Goal: Task Accomplishment & Management: Manage account settings

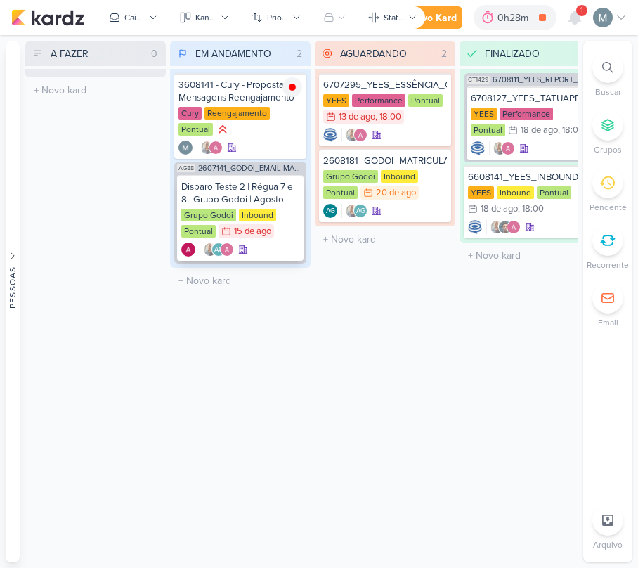
click at [209, 205] on div "Disparo Teste 2 | Régua 7 e 8 | Grupo Godoi | Agosto Grupo Godoi Inbound Pontua…" at bounding box center [240, 218] width 126 height 86
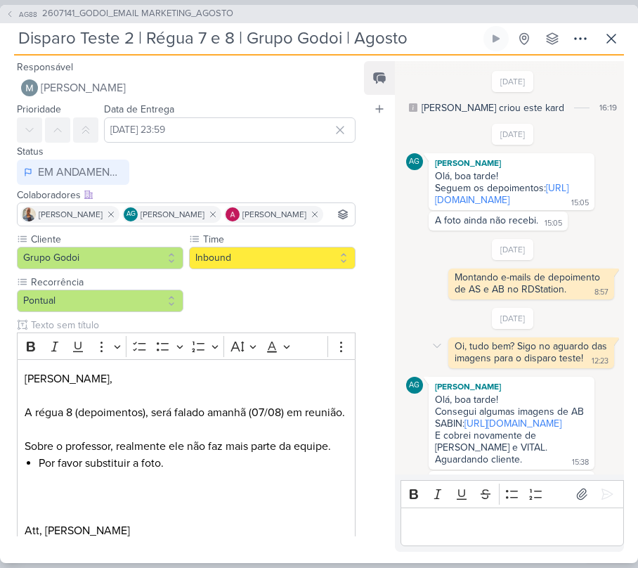
scroll to position [1467, 0]
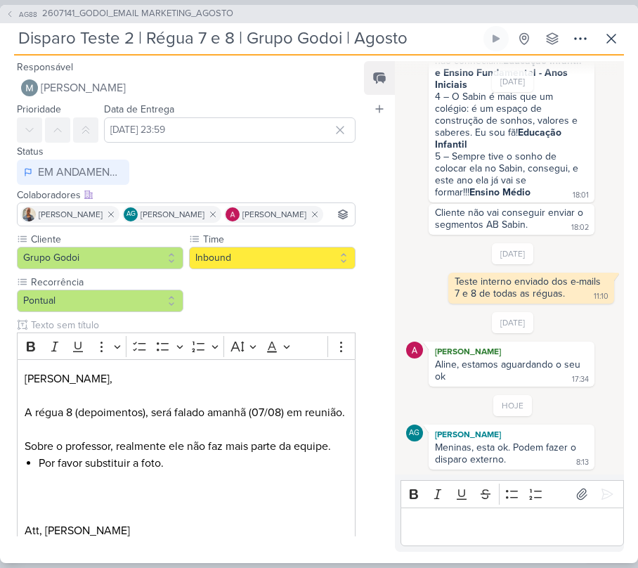
click at [510, 509] on div "Editor editing area: main" at bounding box center [512, 526] width 223 height 39
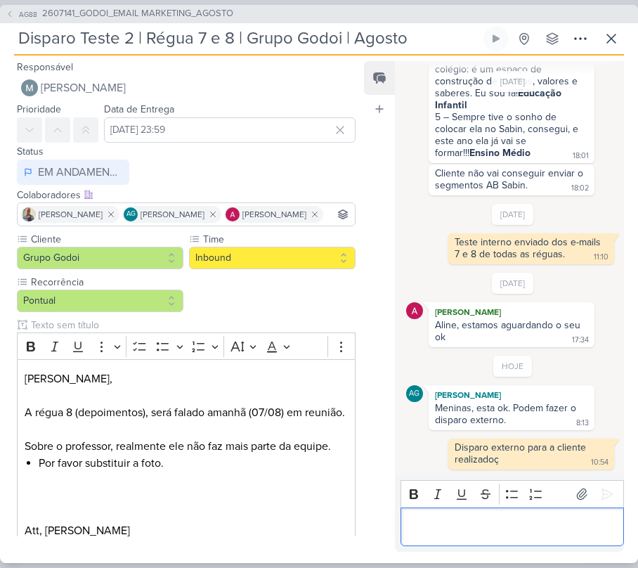
scroll to position [1507, 0]
click at [611, 30] on icon at bounding box center [611, 38] width 17 height 17
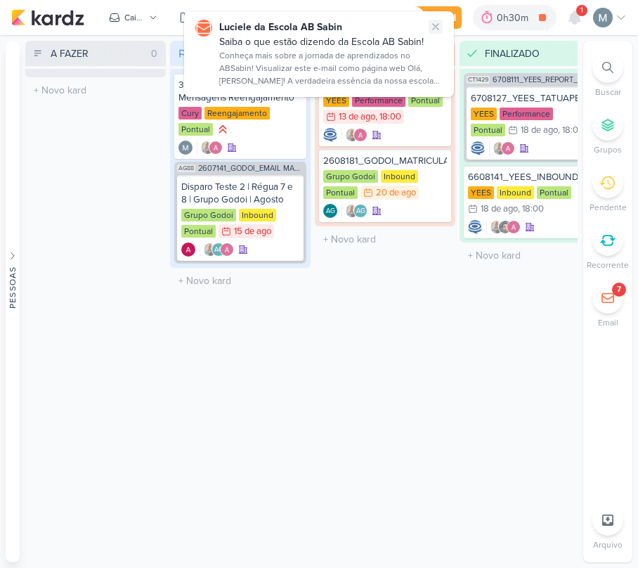
click at [436, 24] on icon at bounding box center [435, 26] width 11 height 11
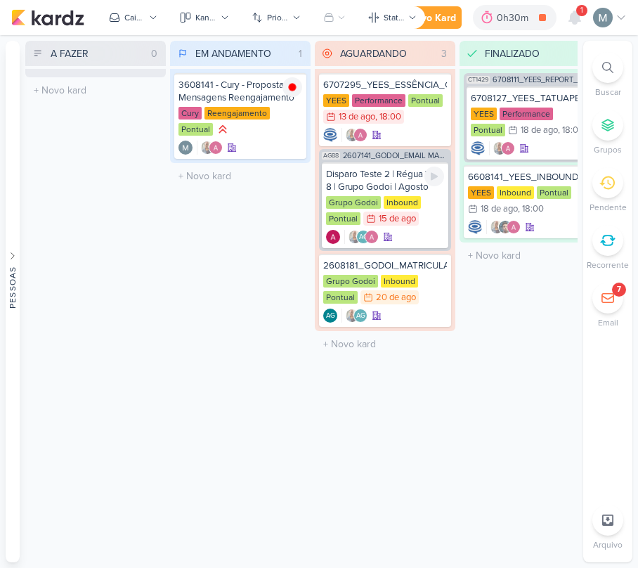
click at [420, 176] on div "Disparo Teste 2 | Régua 7 e 8 | Grupo Godoi | Agosto" at bounding box center [385, 180] width 118 height 25
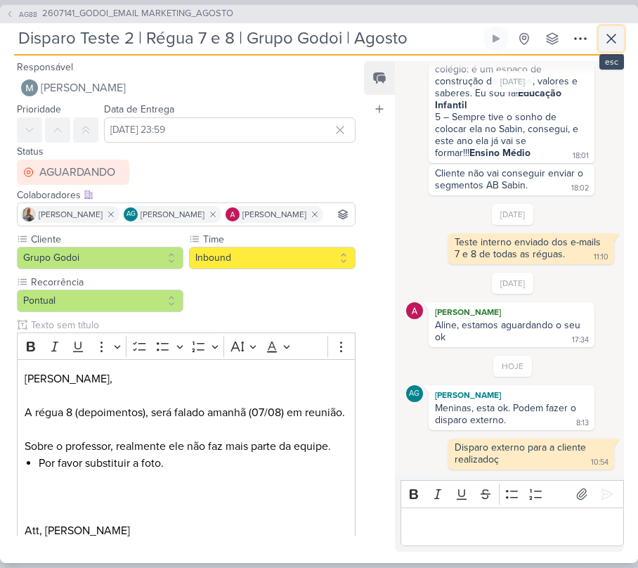
click at [603, 29] on button at bounding box center [611, 38] width 25 height 25
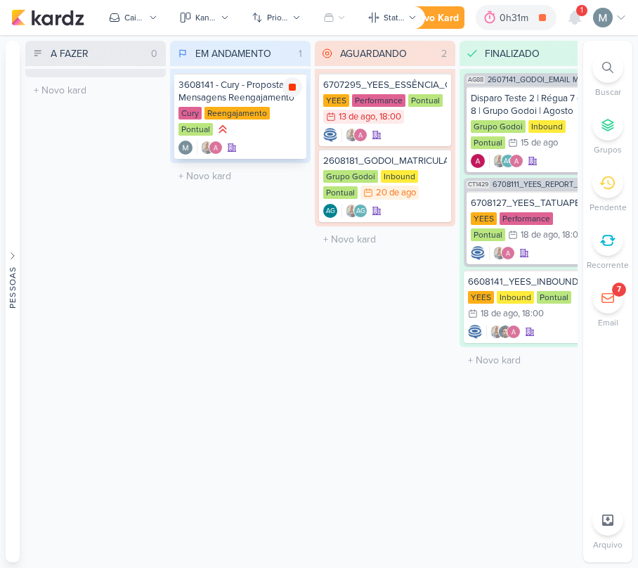
click at [294, 90] on icon at bounding box center [292, 87] width 7 height 7
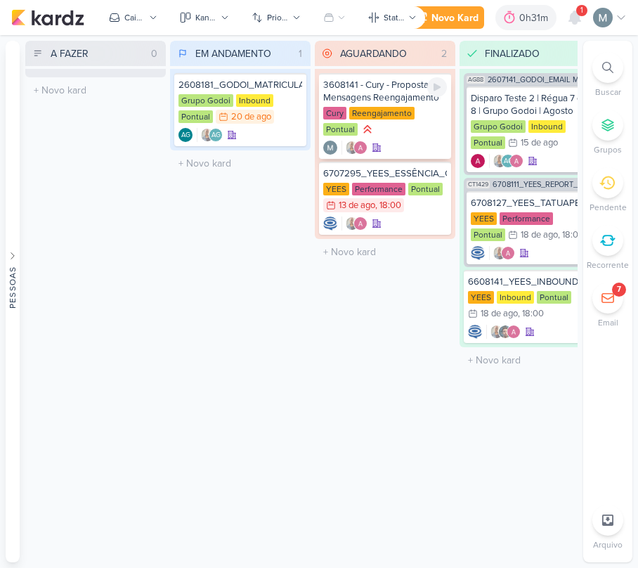
click at [383, 121] on div "Cury Reengajamento Pontual" at bounding box center [385, 122] width 124 height 31
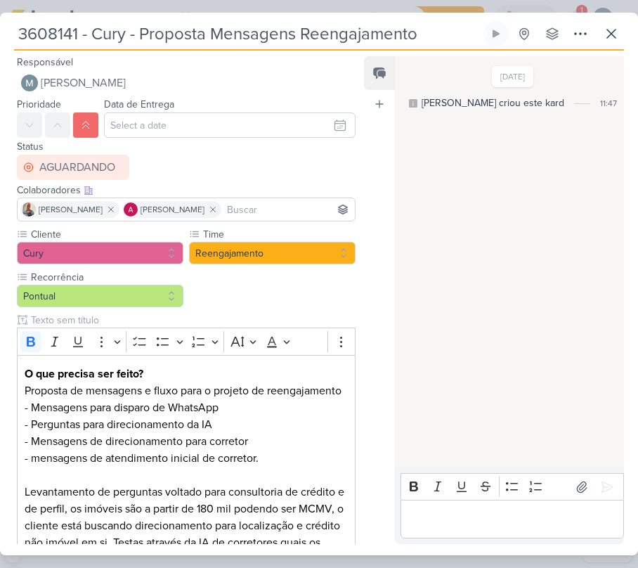
click at [145, 43] on input "3608141 - Cury - Proposta Mensagens Reengajamento" at bounding box center [247, 33] width 467 height 25
click at [546, 498] on div "Bold Italic Underline Strikethrough Bulleted List Numbered List" at bounding box center [511, 487] width 217 height 27
click at [587, 514] on p "Editor editing area: main" at bounding box center [512, 519] width 209 height 17
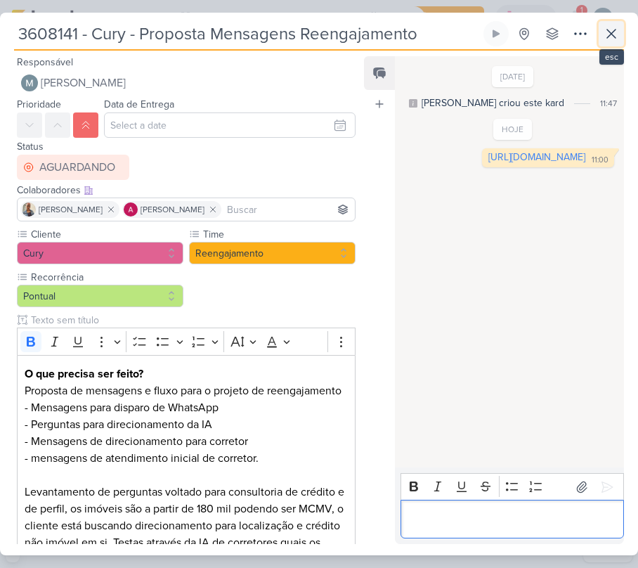
click at [602, 21] on button at bounding box center [611, 33] width 25 height 25
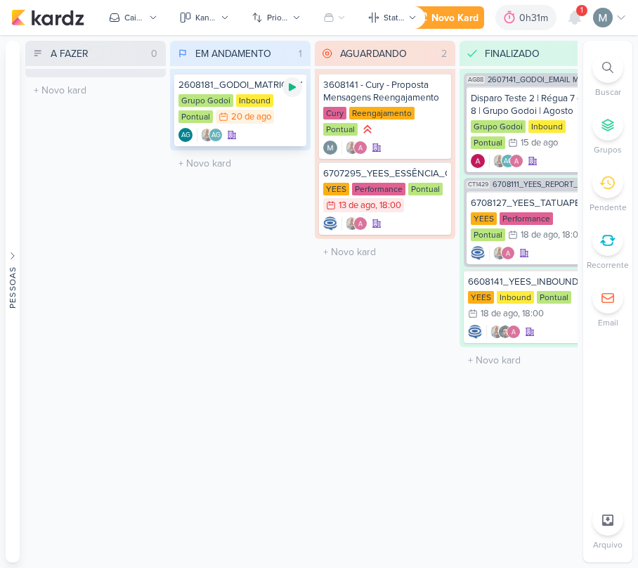
click at [293, 87] on icon at bounding box center [292, 88] width 7 height 8
click at [299, 86] on div at bounding box center [292, 87] width 20 height 20
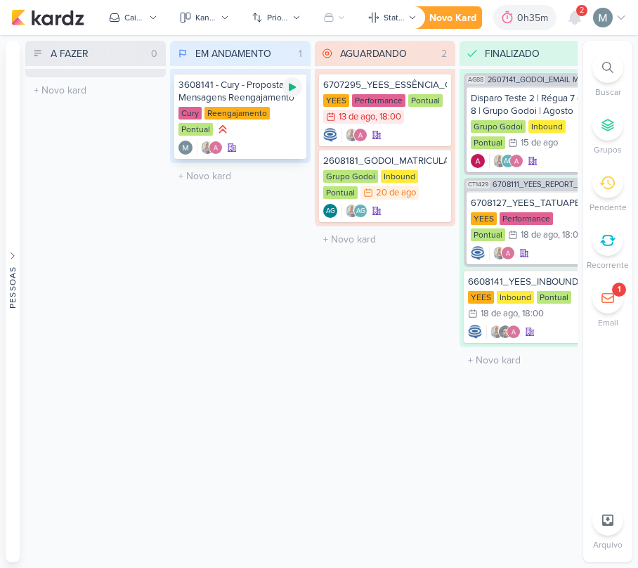
click at [299, 79] on div at bounding box center [292, 87] width 20 height 20
click at [254, 136] on div "Cury Reengajamento Pontual" at bounding box center [240, 122] width 124 height 31
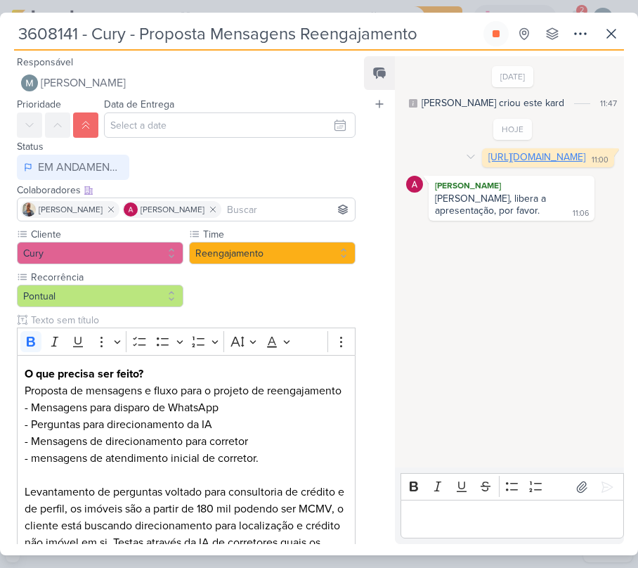
click at [488, 163] on link "[URL][DOMAIN_NAME]" at bounding box center [536, 157] width 97 height 12
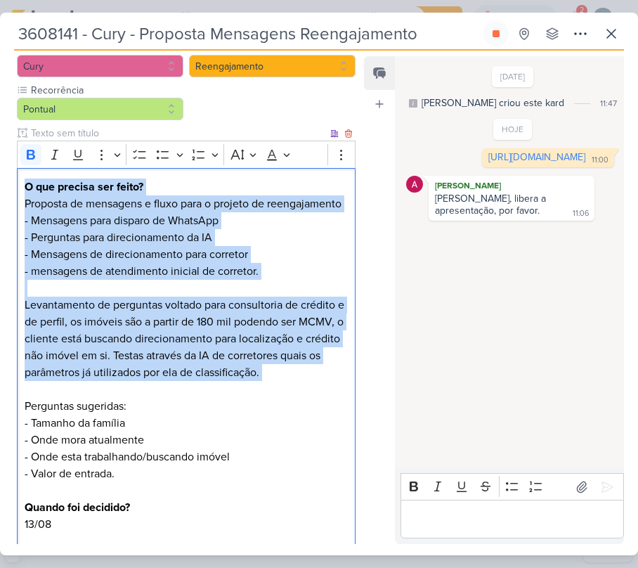
scroll to position [350, 0]
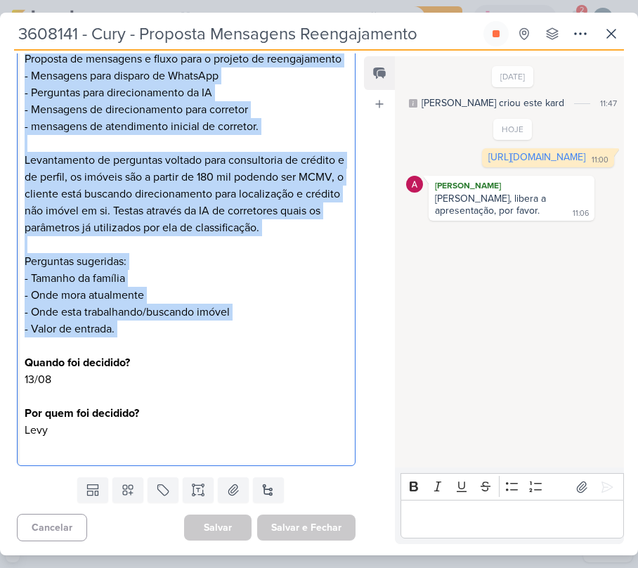
drag, startPoint x: 20, startPoint y: 190, endPoint x: 142, endPoint y: 346, distance: 198.3
click at [142, 346] on div "O que precisa ser feito? Proposta de mensagens e fluxo para o projeto de reenga…" at bounding box center [186, 244] width 339 height 443
copy p "O que precisa ser feito? Proposta de mensagens e fluxo para o projeto de reenga…"
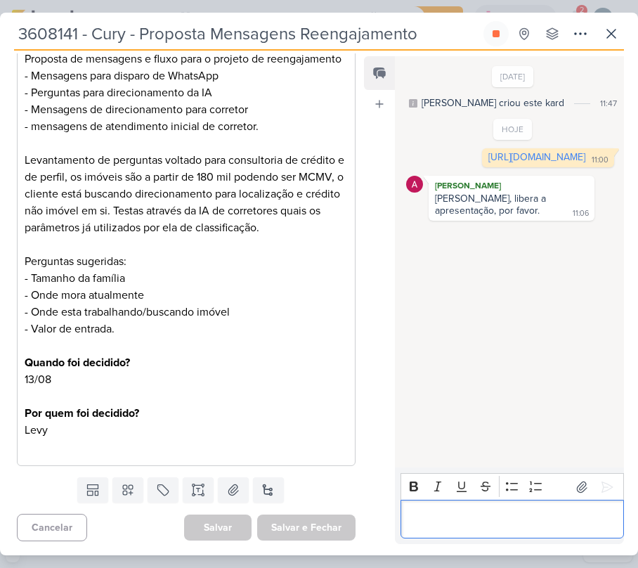
click at [552, 516] on p "Editor editing area: main" at bounding box center [512, 519] width 209 height 17
click at [609, 23] on div "3608141 - Cury - Proposta Mensagens Reengajamento Criado por mim" at bounding box center [319, 284] width 638 height 543
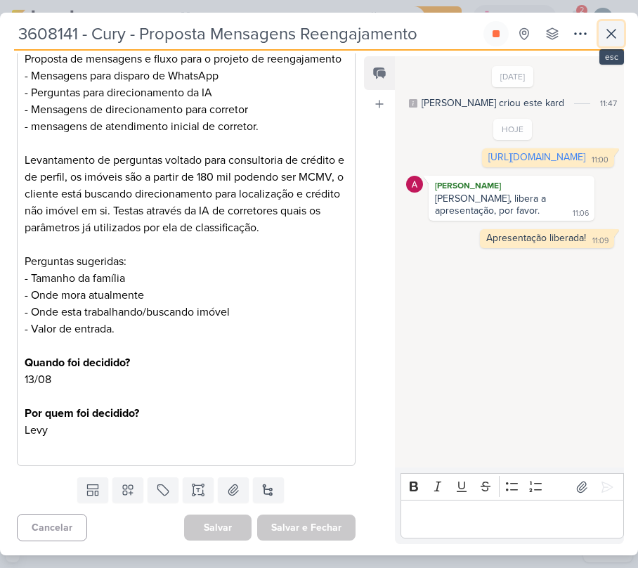
click at [613, 42] on icon at bounding box center [611, 33] width 17 height 17
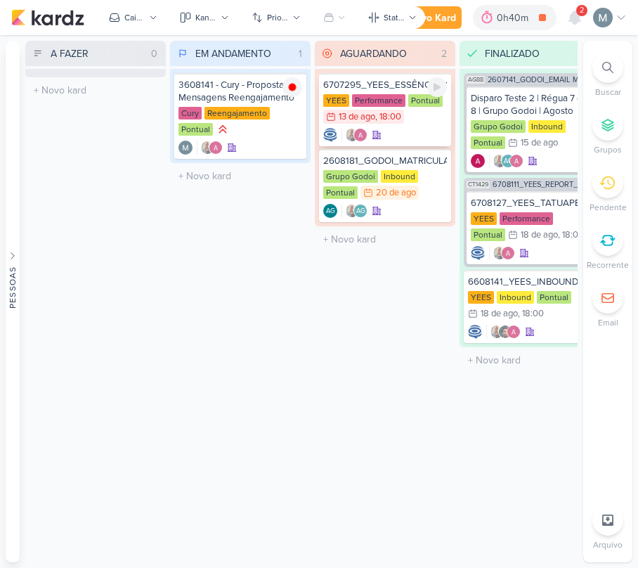
click at [450, 133] on div "6707295_YEES_ESSÊNCIA_CAMPOLIM_CLIENTE_OCULTO [GEOGRAPHIC_DATA] Performance Pon…" at bounding box center [385, 109] width 132 height 73
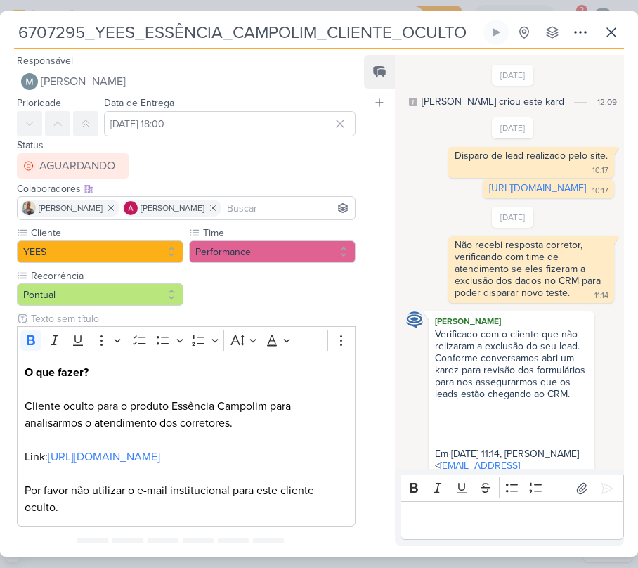
scroll to position [180, 0]
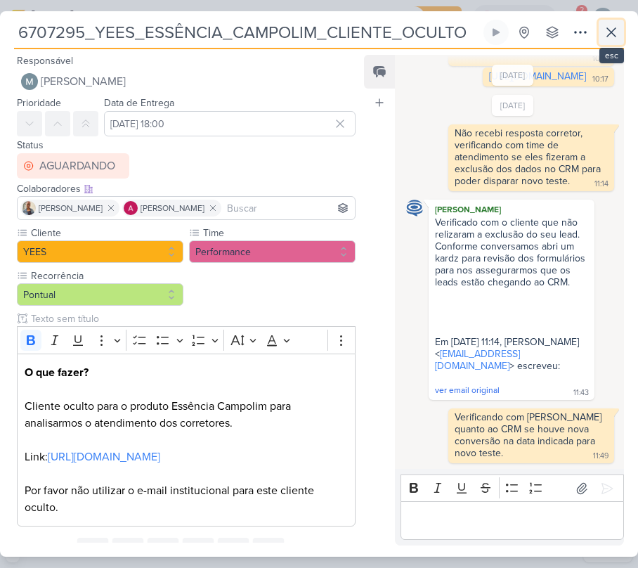
click at [613, 32] on icon at bounding box center [611, 32] width 17 height 17
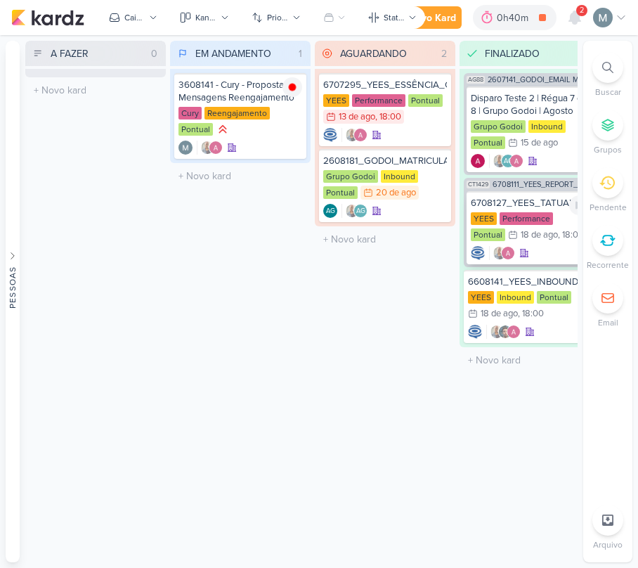
click at [565, 262] on div "6708127_YEES_TATUAPÉ_CLIENTE_OCULTO [GEOGRAPHIC_DATA] Performance Pontual 18/8 …" at bounding box center [530, 227] width 126 height 73
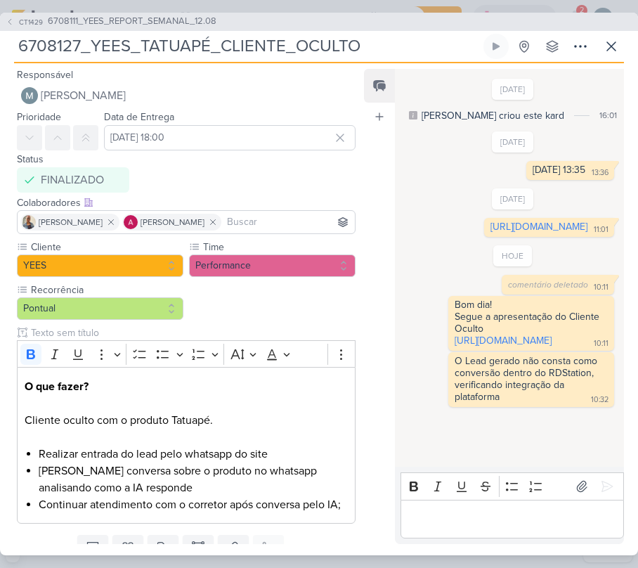
scroll to position [6, 0]
click at [479, 346] on link "[URL][DOMAIN_NAME]" at bounding box center [503, 341] width 97 height 12
click at [602, 51] on button at bounding box center [611, 46] width 25 height 25
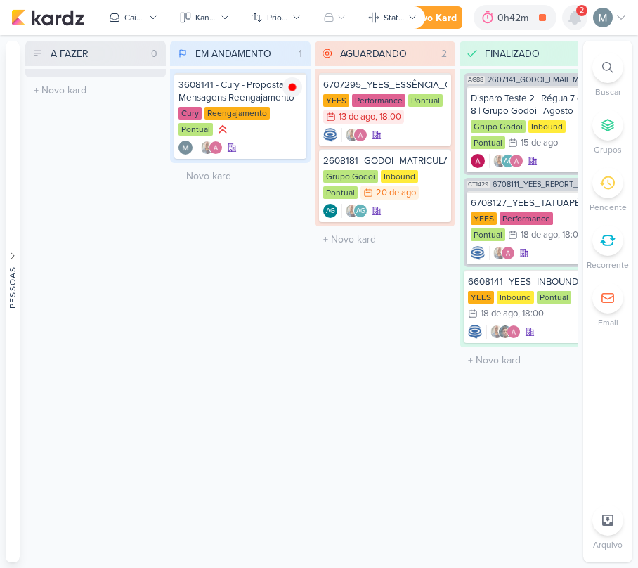
click at [580, 27] on div at bounding box center [574, 17] width 25 height 25
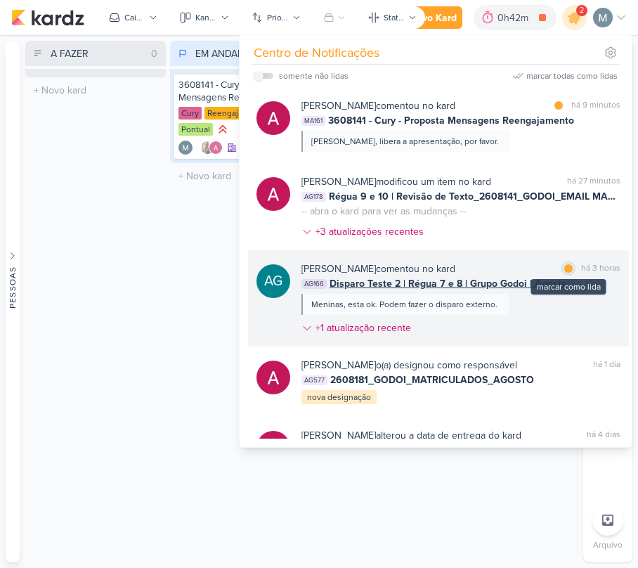
click at [568, 268] on div "marcar como lida" at bounding box center [568, 268] width 14 height 14
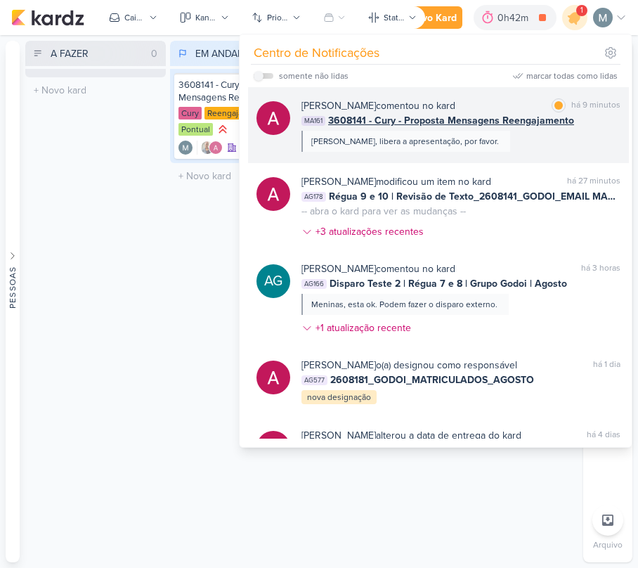
click at [561, 102] on div "marcar como lida há 9 minutos" at bounding box center [586, 105] width 69 height 15
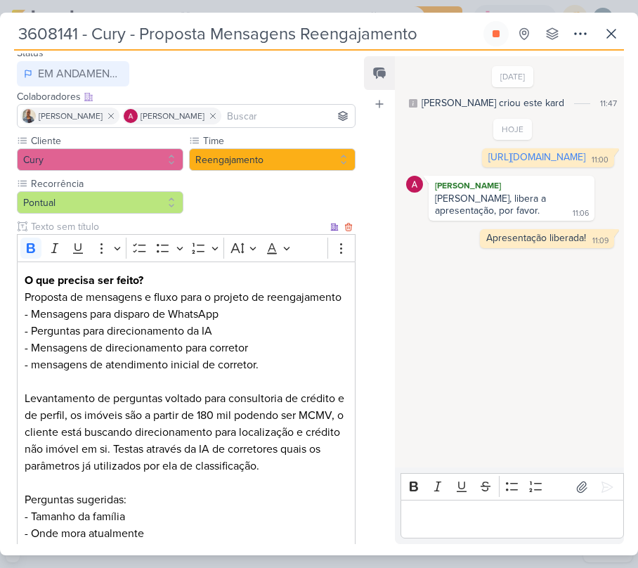
scroll to position [350, 0]
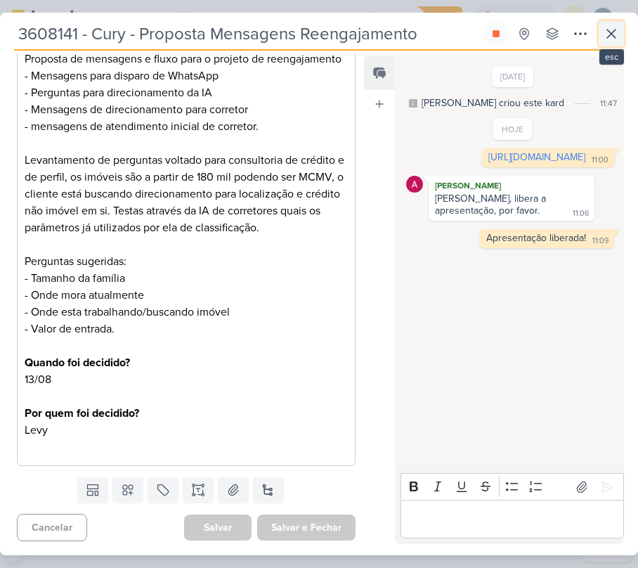
click at [616, 38] on icon at bounding box center [611, 33] width 17 height 17
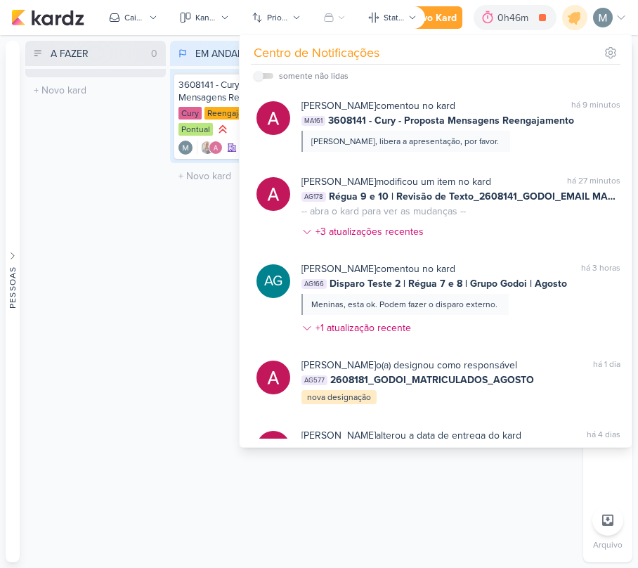
click at [195, 197] on div "EM ANDAMENTO 1 Mover Para Esquerda Mover Para Direita [GEOGRAPHIC_DATA] 3608141…" at bounding box center [240, 301] width 141 height 521
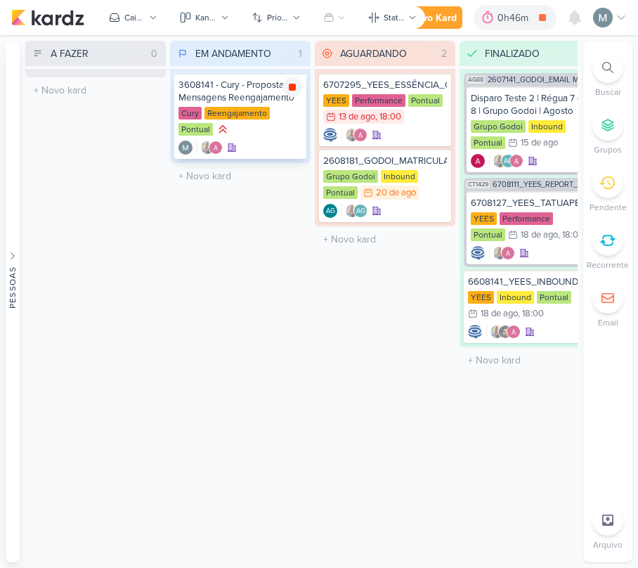
click at [291, 84] on icon at bounding box center [292, 87] width 7 height 7
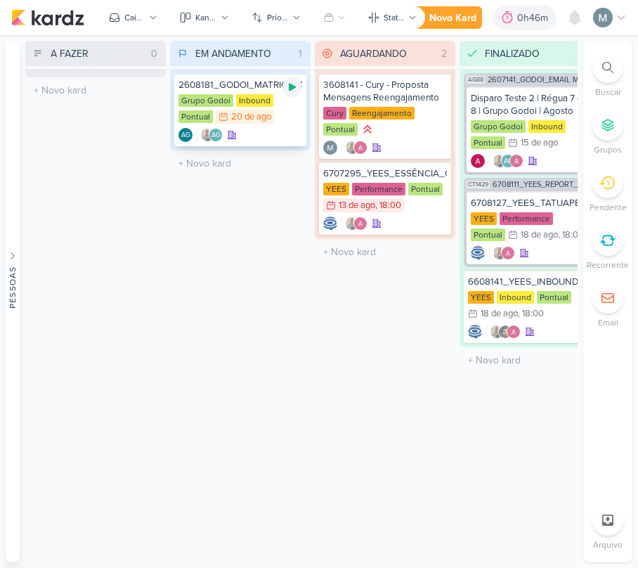
click at [292, 86] on icon at bounding box center [292, 88] width 7 height 8
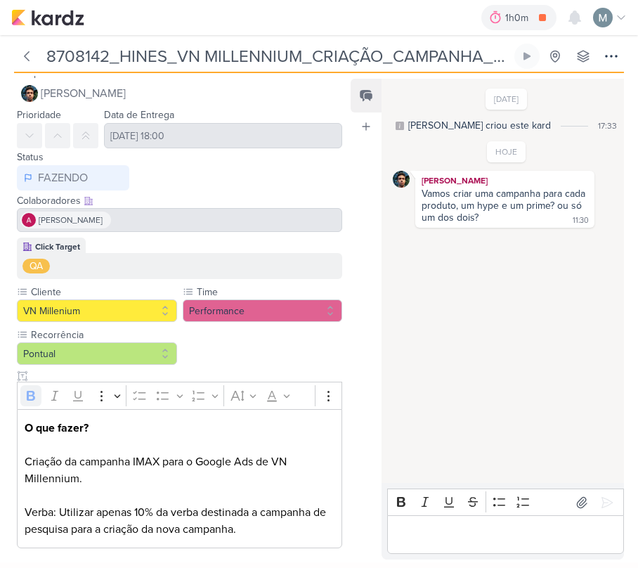
scroll to position [15, 0]
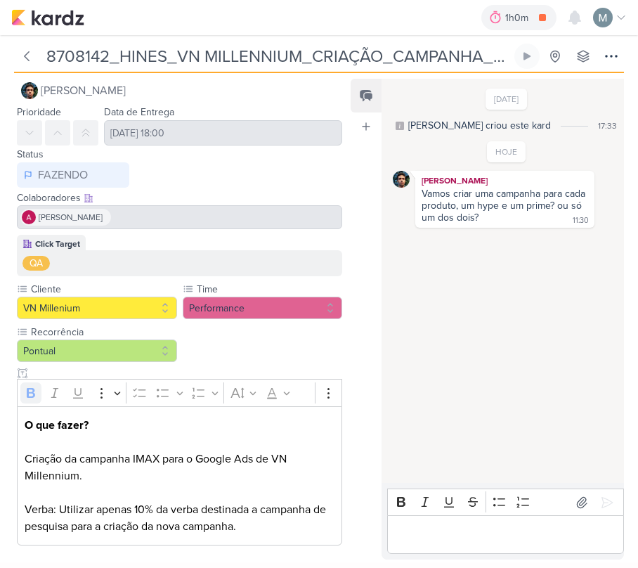
click at [26, 32] on div "1h0m 2608181_GODOI_MATRICULADOS_AGOSTO 0h0m Hoje 1h0m Semana 0h0m Mês 0h0m Nenh…" at bounding box center [319, 17] width 616 height 35
click at [515, 14] on div "1h0m" at bounding box center [518, 18] width 27 height 15
